Goal: Find contact information: Find contact information

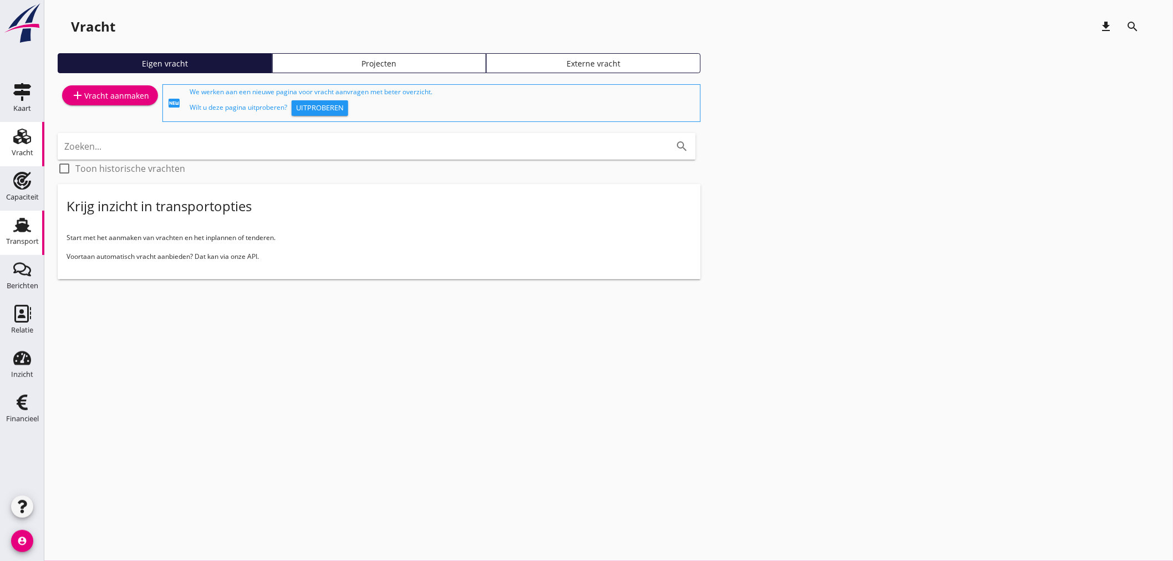
click at [13, 229] on icon "Transport" at bounding box center [22, 225] width 18 height 18
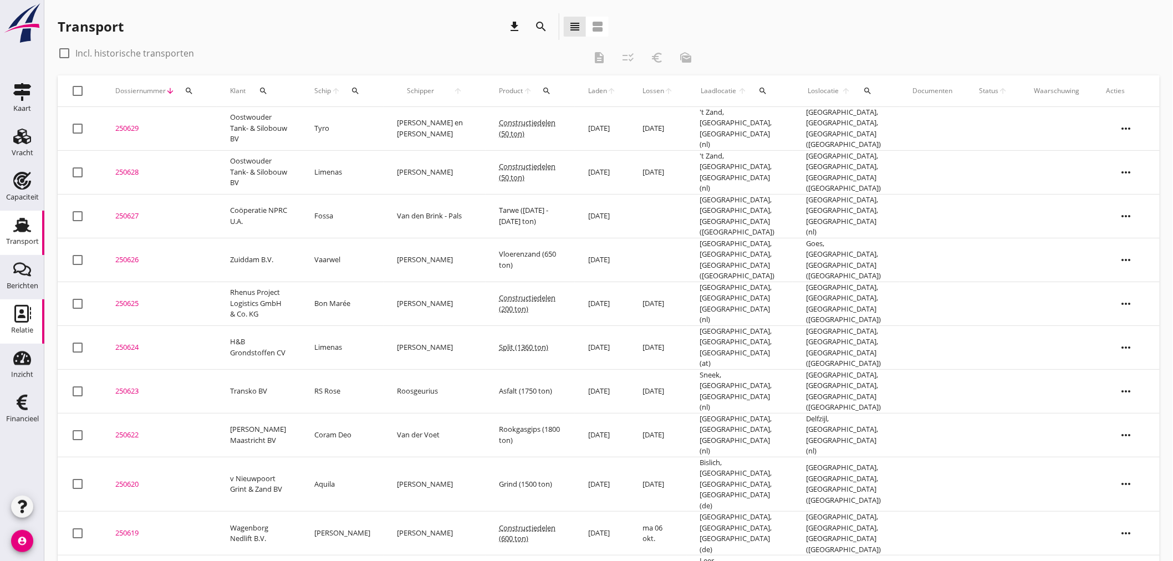
click at [22, 312] on use at bounding box center [22, 314] width 17 height 18
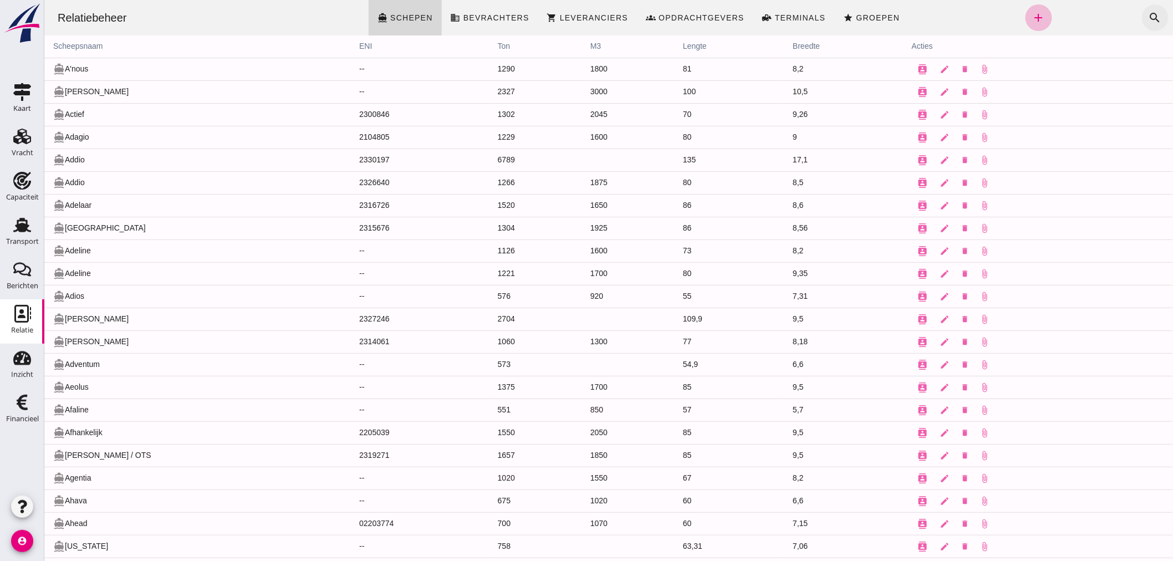
click at [1149, 18] on icon "search" at bounding box center [1154, 17] width 13 height 13
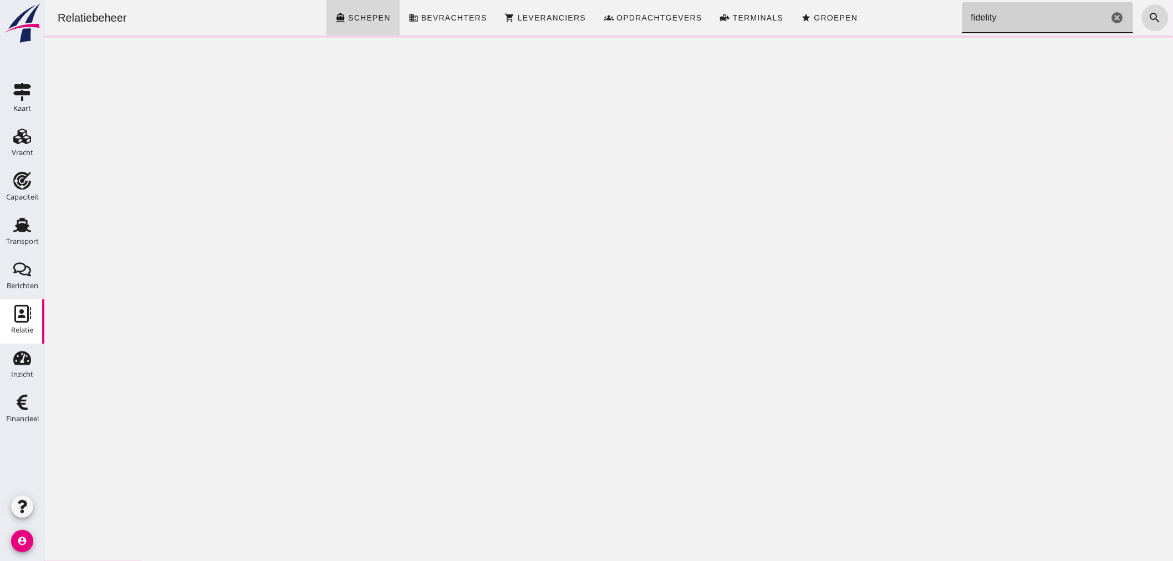
type input "fidelity"
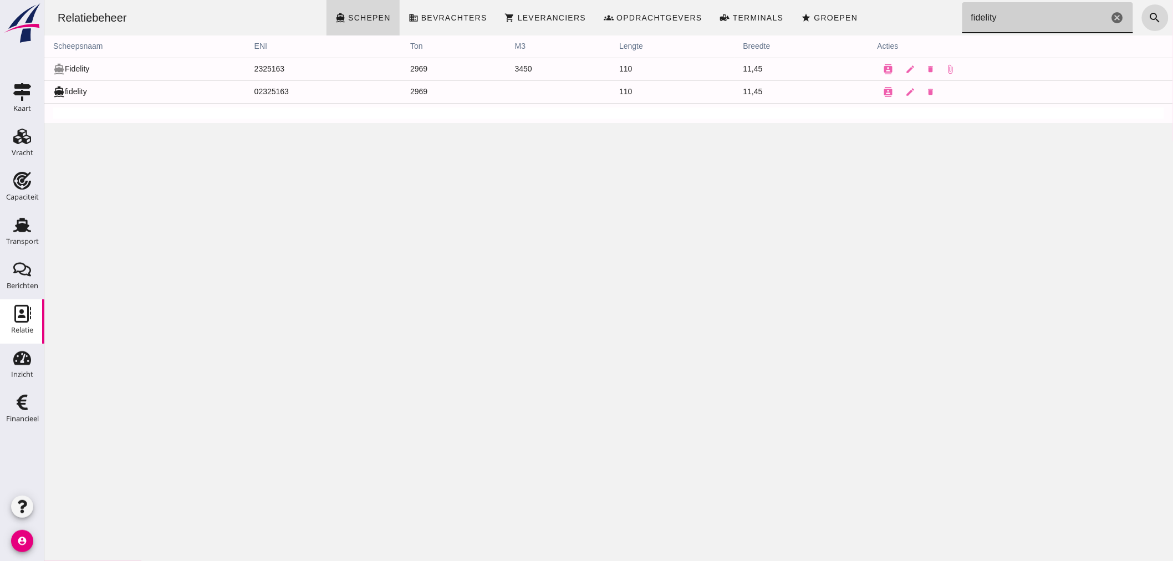
click at [85, 67] on td "directions_boat Fidelity" at bounding box center [144, 69] width 201 height 23
click at [883, 64] on icon "contacts" at bounding box center [888, 69] width 10 height 10
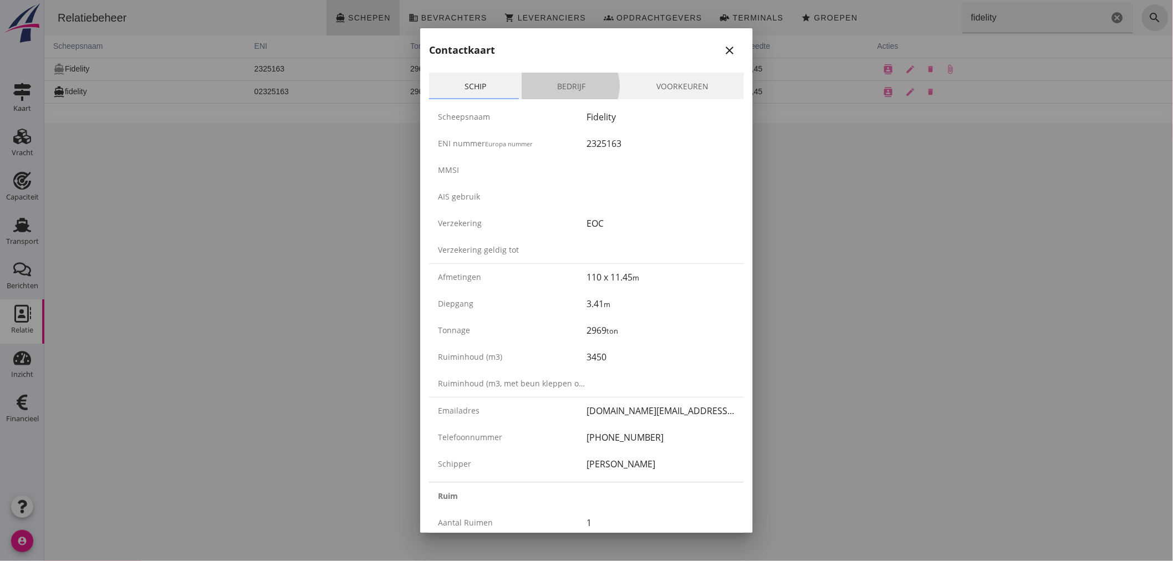
click at [581, 89] on link "Bedrijf" at bounding box center [571, 86] width 99 height 27
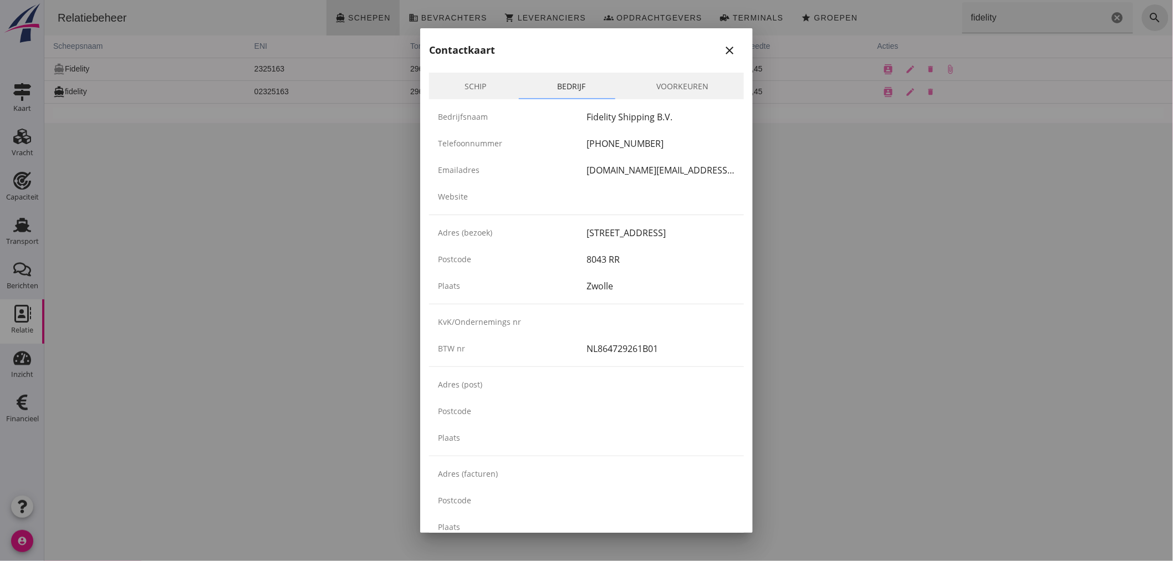
drag, startPoint x: 581, startPoint y: 231, endPoint x: 638, endPoint y: 235, distance: 57.3
click at [638, 235] on div "Adres [STREET_ADDRESS]" at bounding box center [586, 233] width 315 height 27
copy div "[STREET_ADDRESS]"
click at [710, 212] on div "Bedrijfsnaam Fidelity Shipping B.V. Telefoonnummer [PHONE_NUMBER] Emailadres [D…" at bounding box center [586, 156] width 315 height 115
